Goal: Task Accomplishment & Management: Use online tool/utility

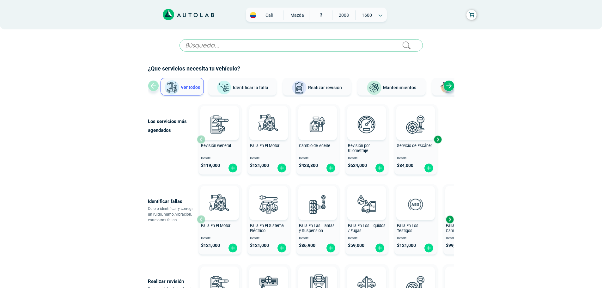
scroll to position [32, 0]
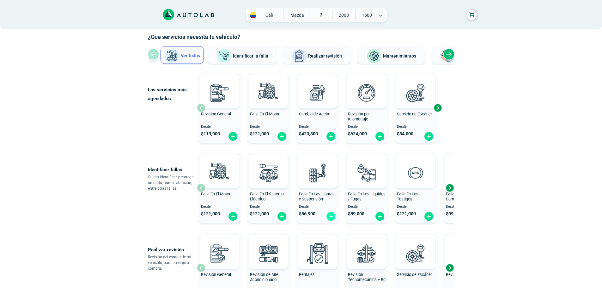
click at [330, 214] on img at bounding box center [331, 217] width 10 height 10
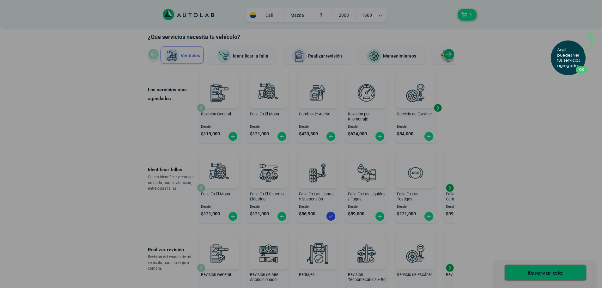
scroll to position [126, 0]
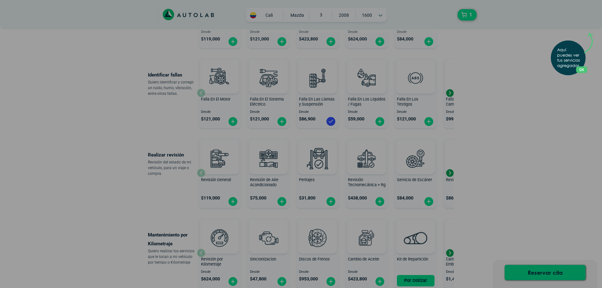
click at [584, 67] on button "OK" at bounding box center [581, 69] width 11 height 7
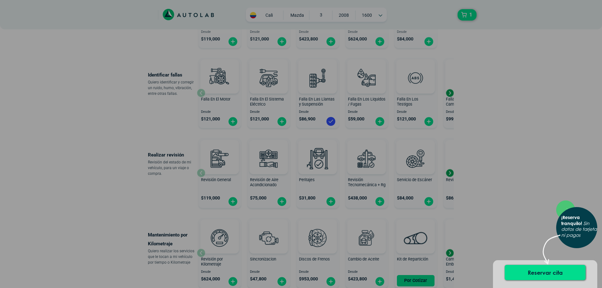
click at [567, 225] on p "¡Reserva tranquilo! Sin datos de tarjeta ni pagos" at bounding box center [580, 227] width 36 height 24
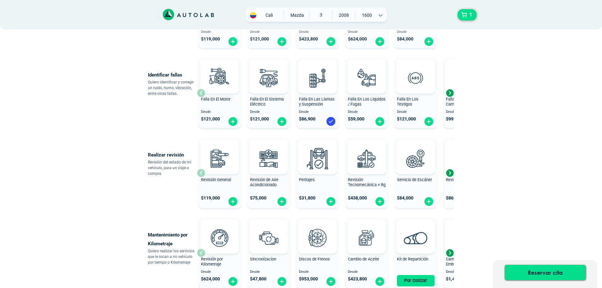
click at [449, 93] on div "Next slide" at bounding box center [449, 92] width 9 height 9
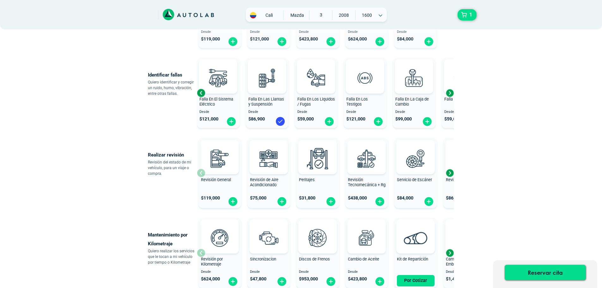
click at [449, 93] on div "Next slide" at bounding box center [449, 92] width 9 height 9
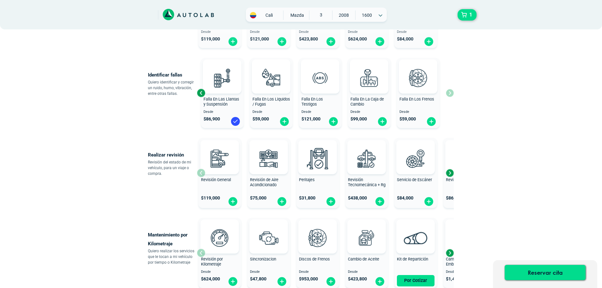
click at [449, 93] on div "Falla En El Motor Desde $ 121,000 Falla En El Sistema Eléctrico Desde $ 121,000…" at bounding box center [325, 92] width 257 height 75
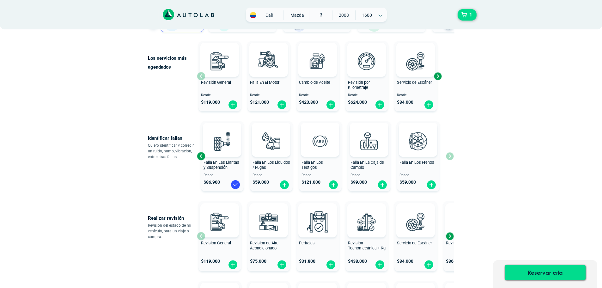
scroll to position [32, 0]
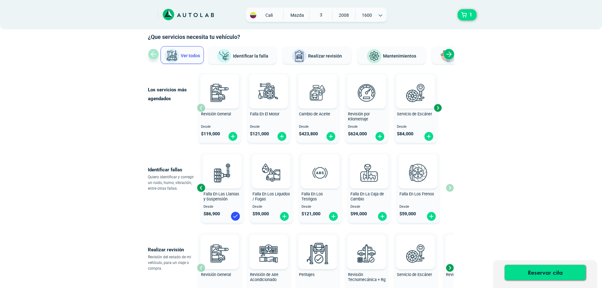
click at [440, 106] on div "Next slide" at bounding box center [437, 107] width 9 height 9
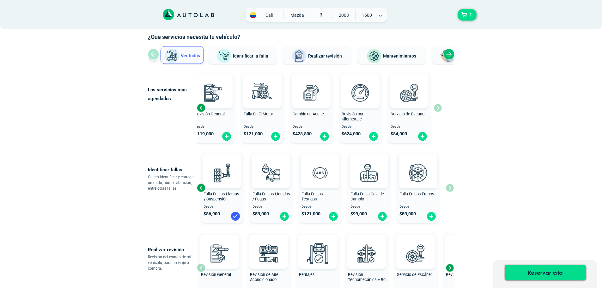
click at [235, 216] on img at bounding box center [235, 216] width 10 height 10
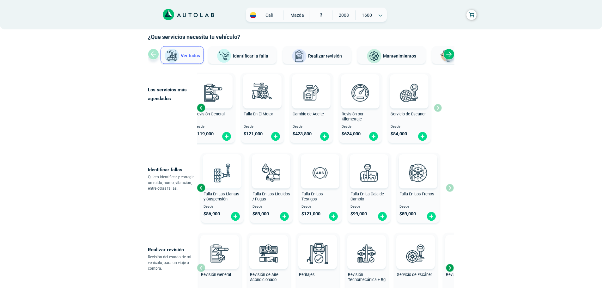
click at [214, 177] on img at bounding box center [222, 173] width 28 height 28
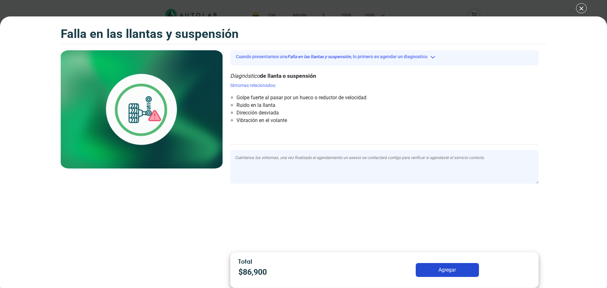
click at [335, 173] on textarea at bounding box center [384, 167] width 309 height 34
click at [434, 57] on button "Cuando presentamos una Falla en las llantas y suspensión , lo primero es agenda…" at bounding box center [384, 57] width 309 height 10
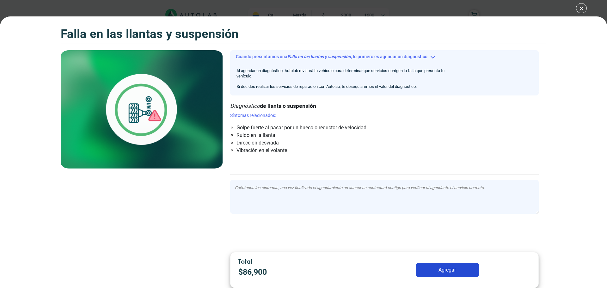
click at [240, 13] on div "Falla en las llantas y suspensión Falla en las llantas y suspensión Cuando pres…" at bounding box center [303, 144] width 607 height 288
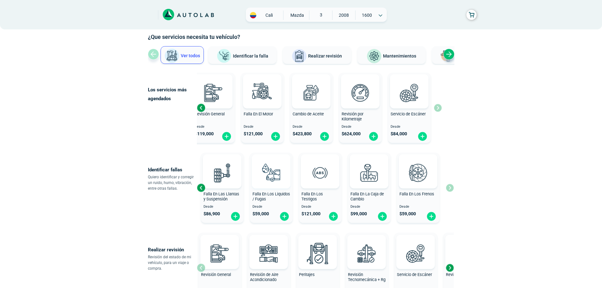
scroll to position [95, 0]
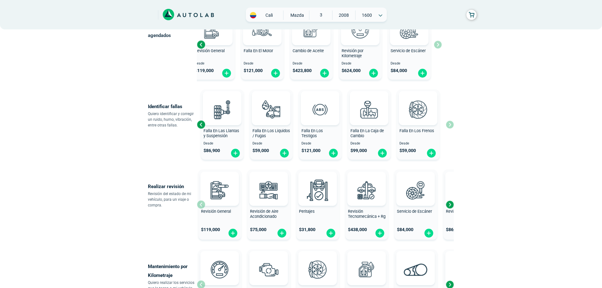
click at [449, 207] on div "Next slide" at bounding box center [449, 204] width 9 height 9
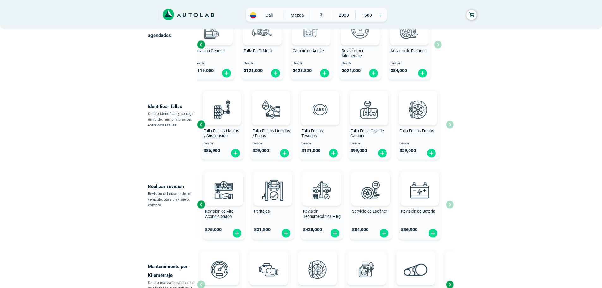
scroll to position [158, 0]
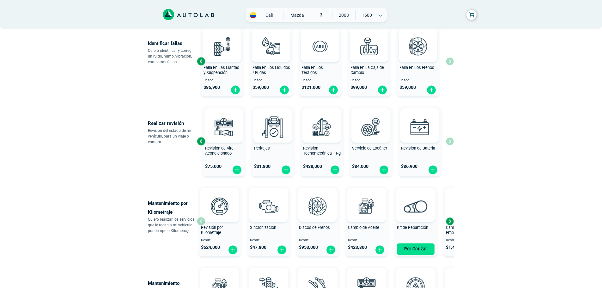
click at [451, 221] on div "Next slide" at bounding box center [449, 221] width 9 height 9
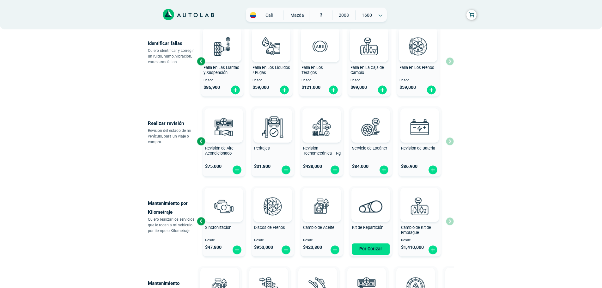
click at [451, 221] on div "Revisión por Kilometraje Desde $ 624,000 Sincronizacion Desde $ 47,800 Discos d…" at bounding box center [325, 221] width 257 height 75
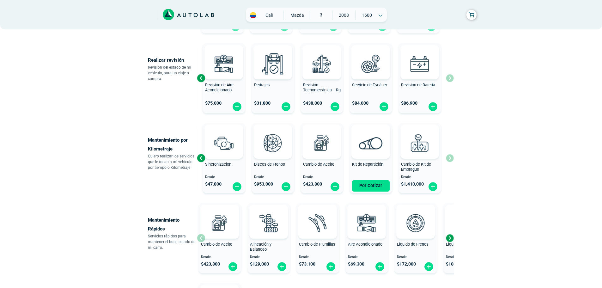
scroll to position [253, 0]
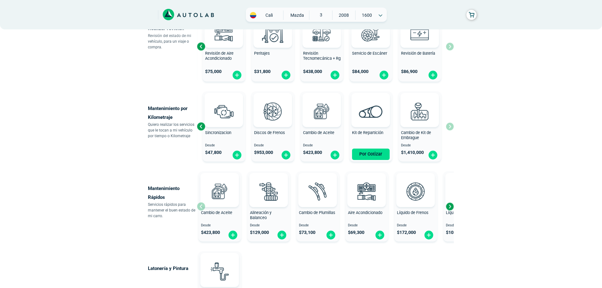
click at [451, 208] on div "Next slide" at bounding box center [449, 206] width 9 height 9
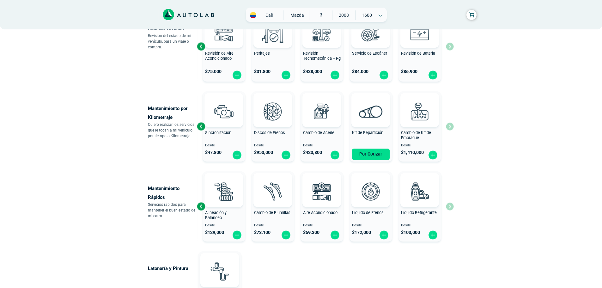
click at [451, 208] on div "Cambio de Aceite Desde $ 423,800 Alineación y Balanceo Desde $ 129,000 Cambio d…" at bounding box center [325, 206] width 257 height 75
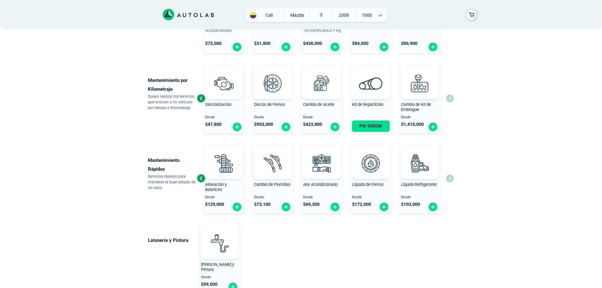
scroll to position [249, 0]
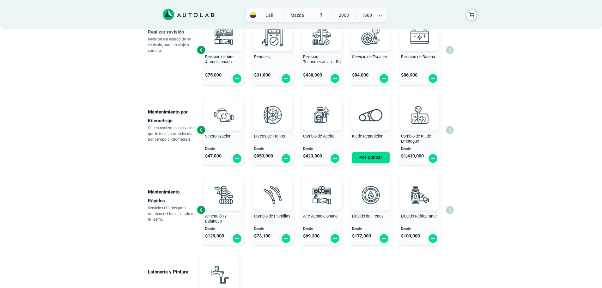
click at [449, 132] on div "Revisión por Kilometraje Desde $ 624,000 Sincronizacion Desde $ 47,800 Discos d…" at bounding box center [325, 129] width 257 height 75
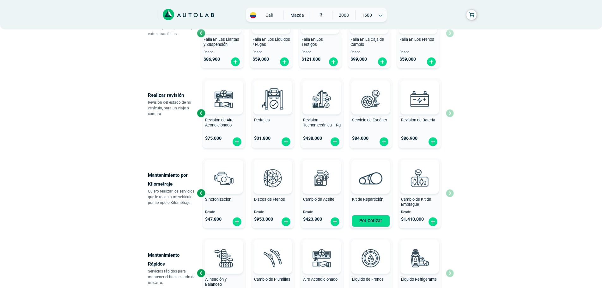
scroll to position [155, 0]
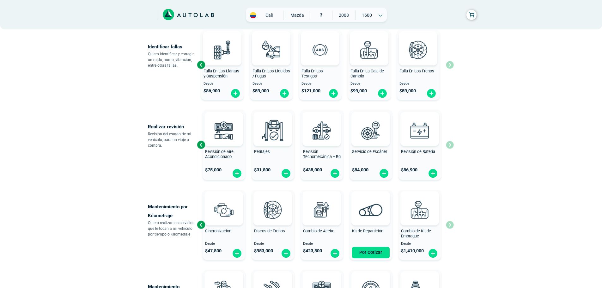
click at [454, 145] on div "Revisión General $ 119,000 Revisión de Aire Acondicionado $ 75,000 Peritajes $ …" at bounding box center [325, 144] width 257 height 75
click at [430, 141] on img at bounding box center [420, 130] width 28 height 28
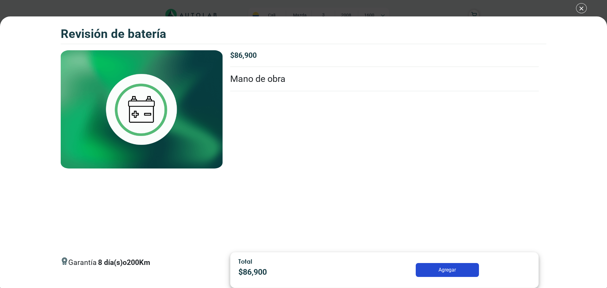
click at [224, 92] on div "Garantía 8 día(s) o 200 Km $ 86,900 Servicio de Desvare" at bounding box center [385, 148] width 324 height 197
click at [105, 95] on img at bounding box center [142, 109] width 162 height 118
click at [255, 108] on div "Garantía 8 día(s) o 200 Km $ 86,900 Servicio de Desvare" at bounding box center [385, 148] width 324 height 197
click at [582, 11] on div "Revisión de Batería Revisión de Batería Garantía 8" at bounding box center [303, 144] width 607 height 288
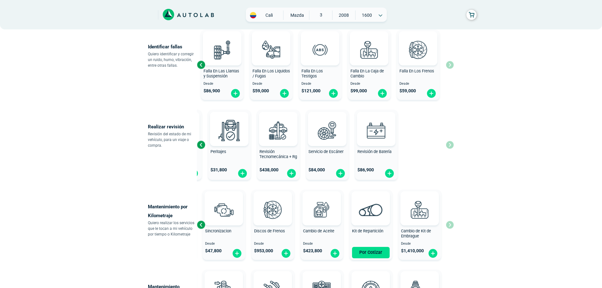
click at [217, 157] on div "Revisión General $ 119,000 Revisión de Aire Acondicionado $ 75,000 Peritajes $ …" at bounding box center [236, 144] width 257 height 75
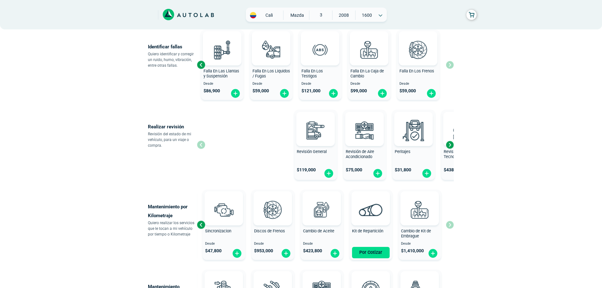
click at [557, 142] on div "× ¡Reserva tranquilo! Sin datos de tarjeta ni pagos Aquí puedes ver tus servici…" at bounding box center [301, 161] width 602 height 632
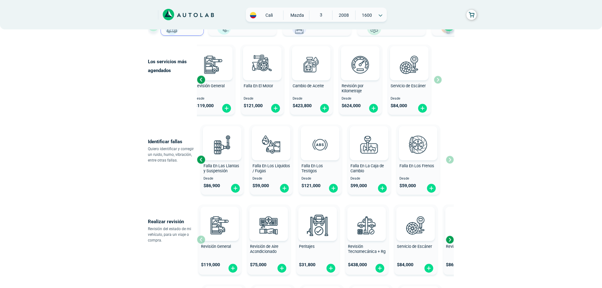
scroll to position [28, 0]
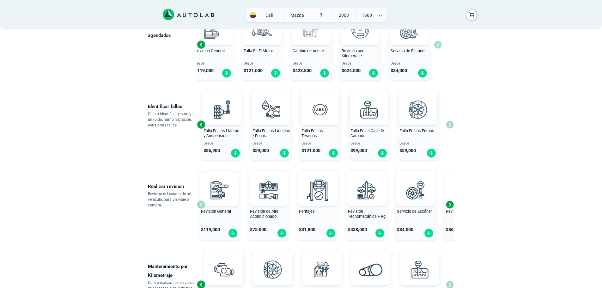
scroll to position [126, 0]
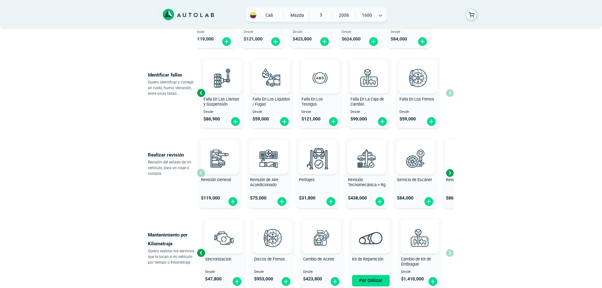
scroll to position [155, 0]
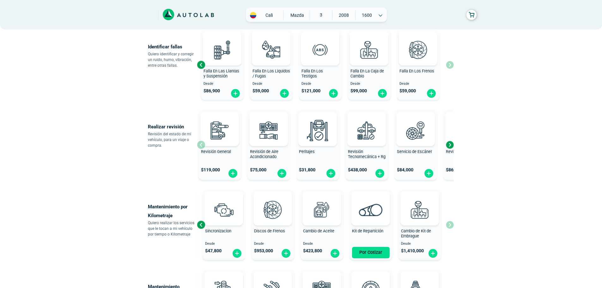
scroll to position [32, 0]
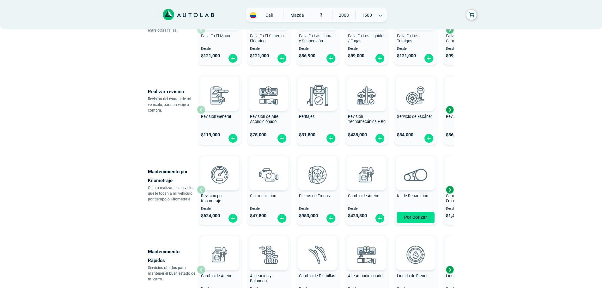
scroll to position [316, 0]
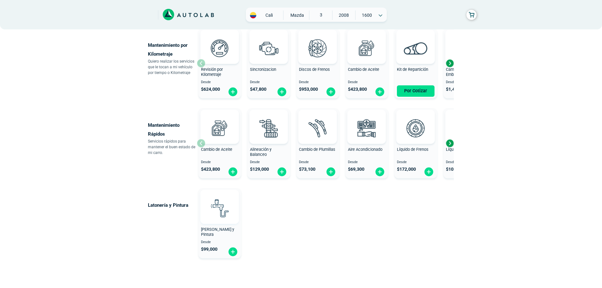
click at [210, 220] on img at bounding box center [220, 208] width 28 height 28
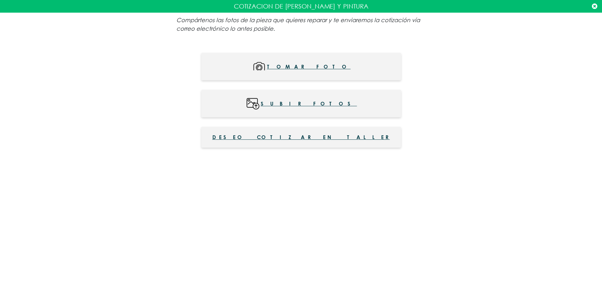
click at [301, 70] on span "Tomar foto" at bounding box center [309, 66] width 84 height 14
